Goal: Find specific page/section: Find specific page/section

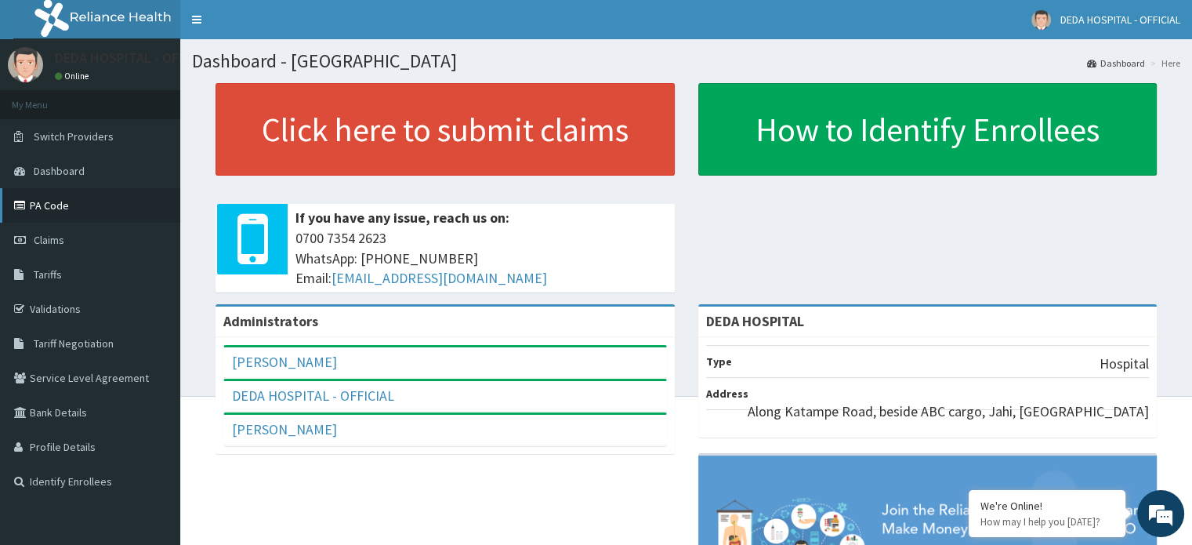
click at [42, 206] on link "PA Code" at bounding box center [90, 205] width 180 height 34
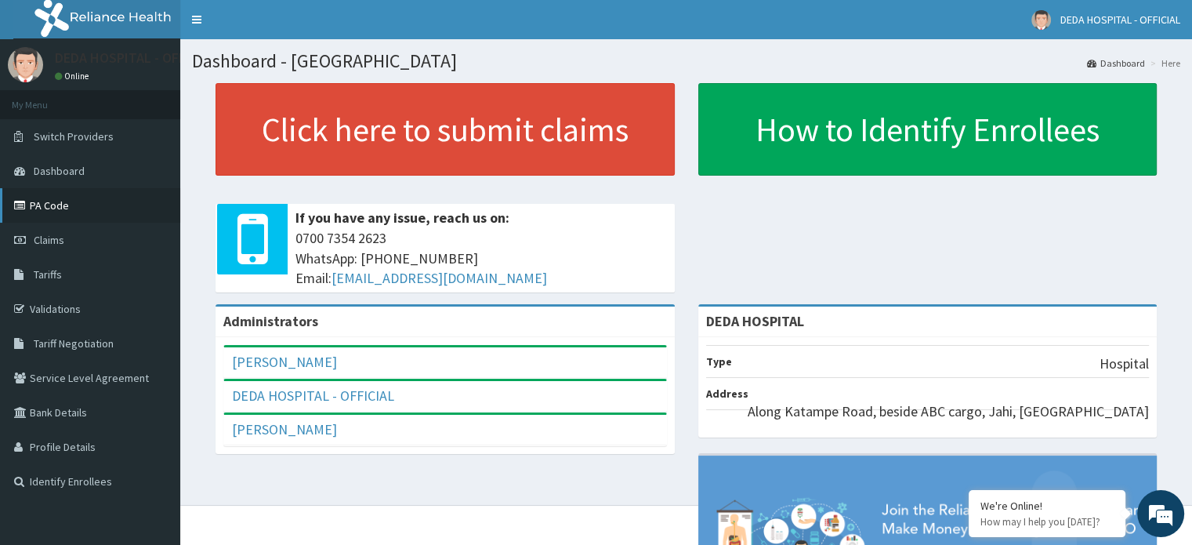
click at [65, 200] on link "PA Code" at bounding box center [90, 205] width 180 height 34
